Goal: Check status: Check status

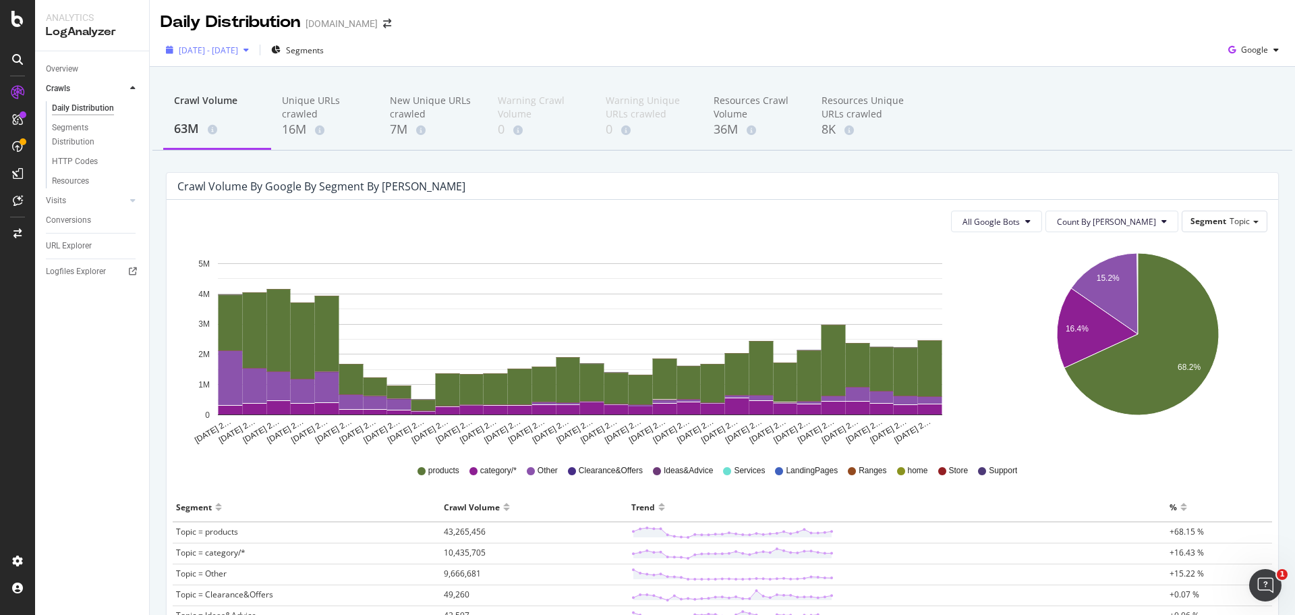
drag, startPoint x: 250, startPoint y: 36, endPoint x: 246, endPoint y: 43, distance: 8.8
click at [246, 43] on div "[DATE] - [DATE] Segments Google" at bounding box center [723, 50] width 1146 height 33
click at [246, 43] on div "[DATE] - [DATE]" at bounding box center [208, 50] width 94 height 20
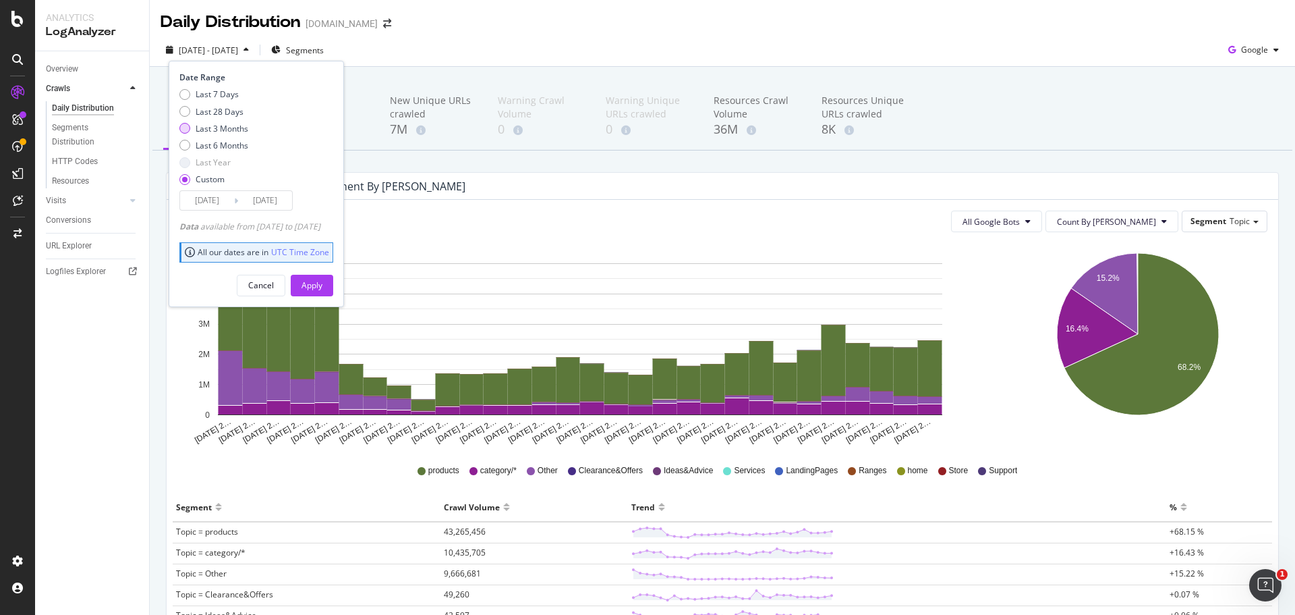
click at [206, 128] on div "Last 3 Months" at bounding box center [222, 128] width 53 height 11
type input "[DATE]"
click at [333, 281] on button "Apply" at bounding box center [312, 286] width 43 height 22
